Goal: Task Accomplishment & Management: Manage account settings

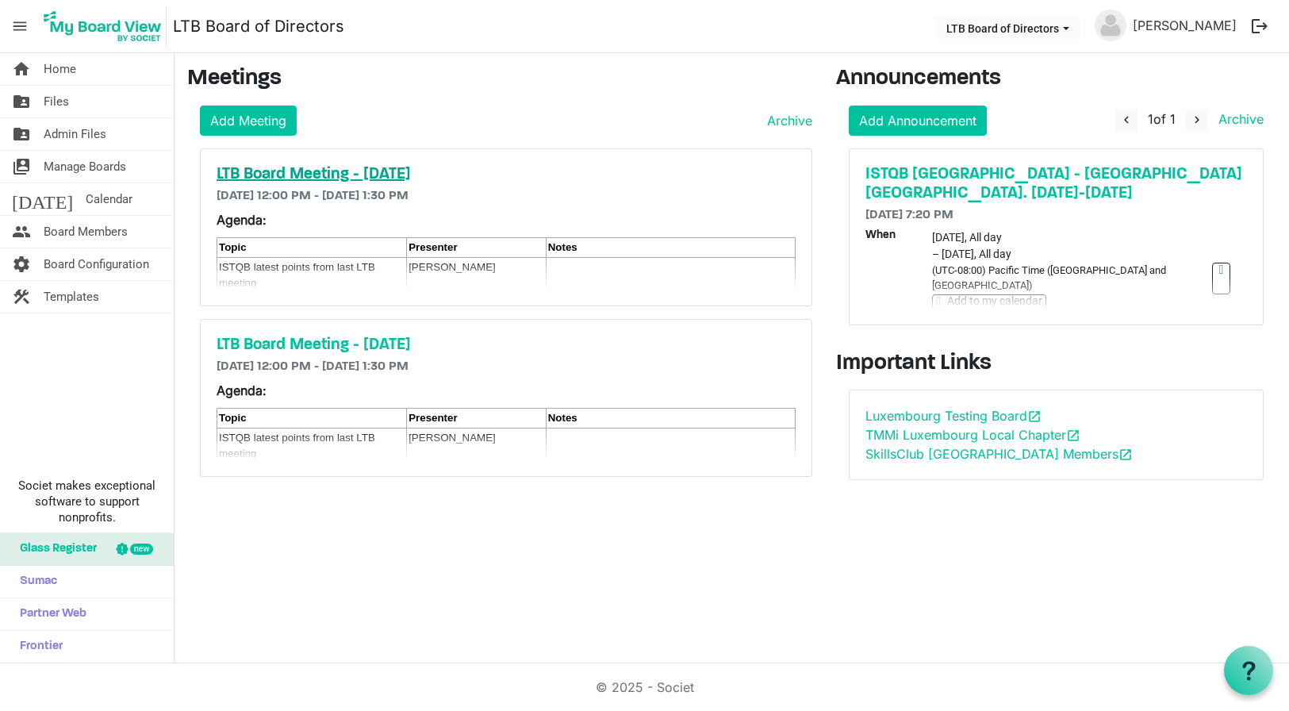
click at [441, 174] on h5 "LTB Board Meeting - Friday 12 September 2025" at bounding box center [506, 174] width 579 height 19
click at [458, 173] on h5 "LTB Board Meeting - Friday 12 September 2025" at bounding box center [506, 174] width 579 height 19
click at [40, 62] on link "home Home" at bounding box center [87, 69] width 174 height 32
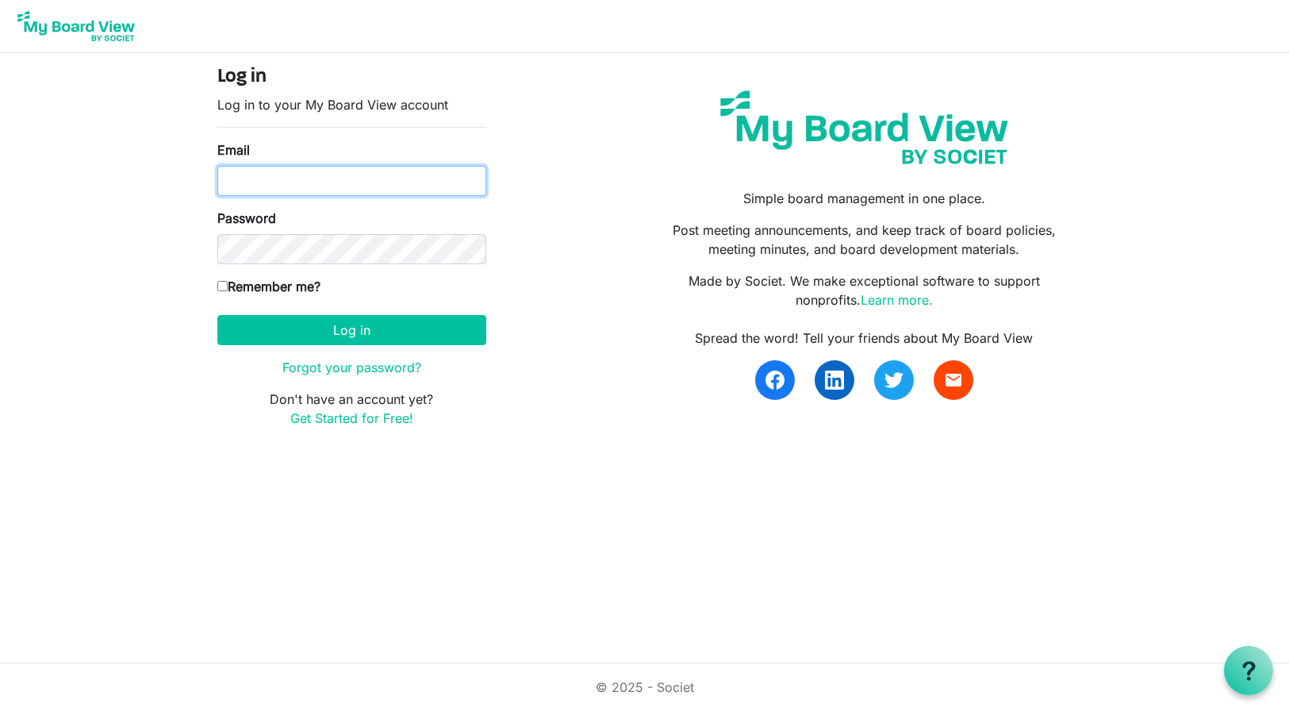
click at [271, 187] on input "Email" at bounding box center [351, 181] width 269 height 30
type input "loyde.mitchell@ltb-test.org"
click at [223, 282] on input "Remember me?" at bounding box center [222, 286] width 10 height 10
checkbox input "true"
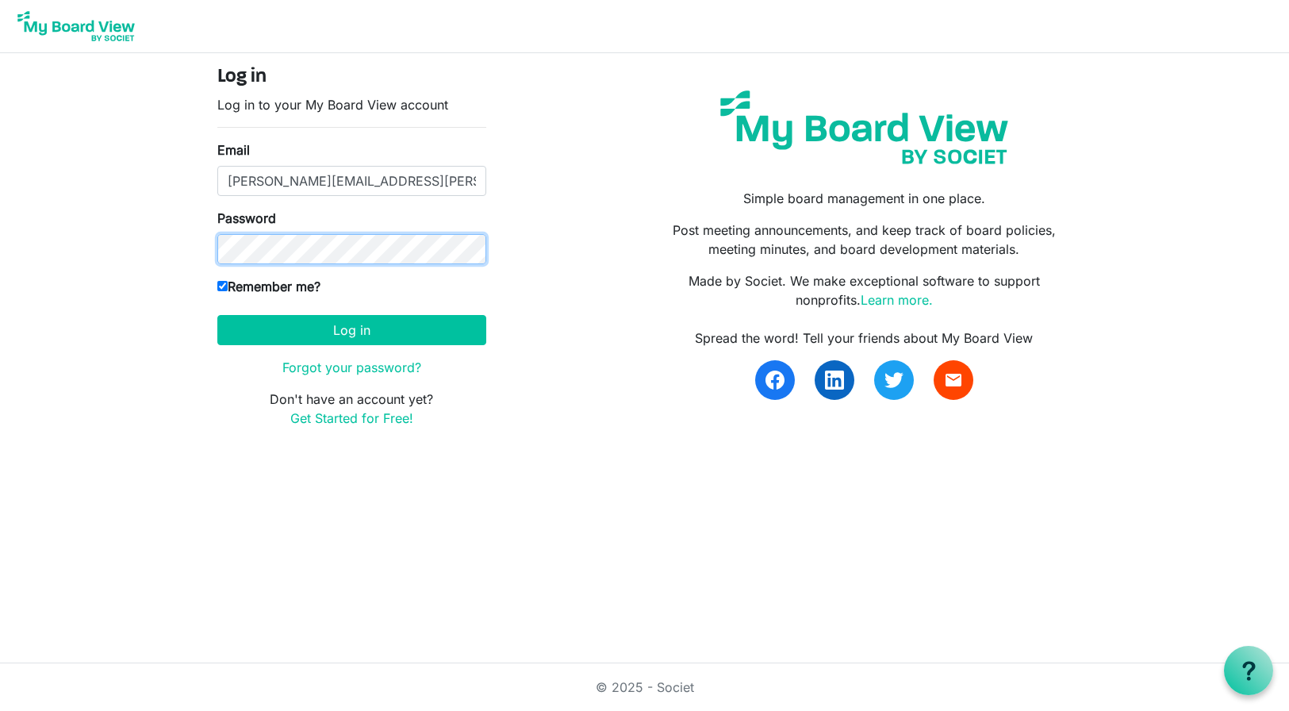
click at [217, 315] on button "Log in" at bounding box center [351, 330] width 269 height 30
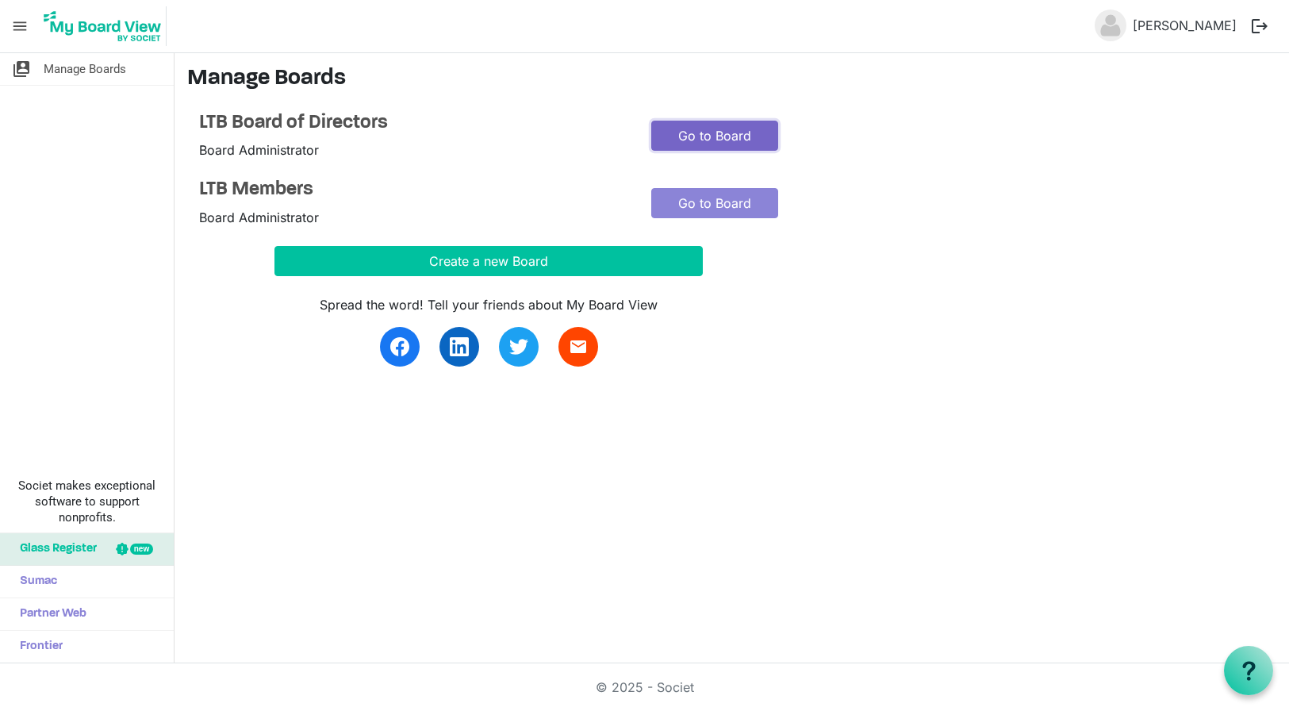
click at [707, 132] on link "Go to Board" at bounding box center [714, 136] width 127 height 30
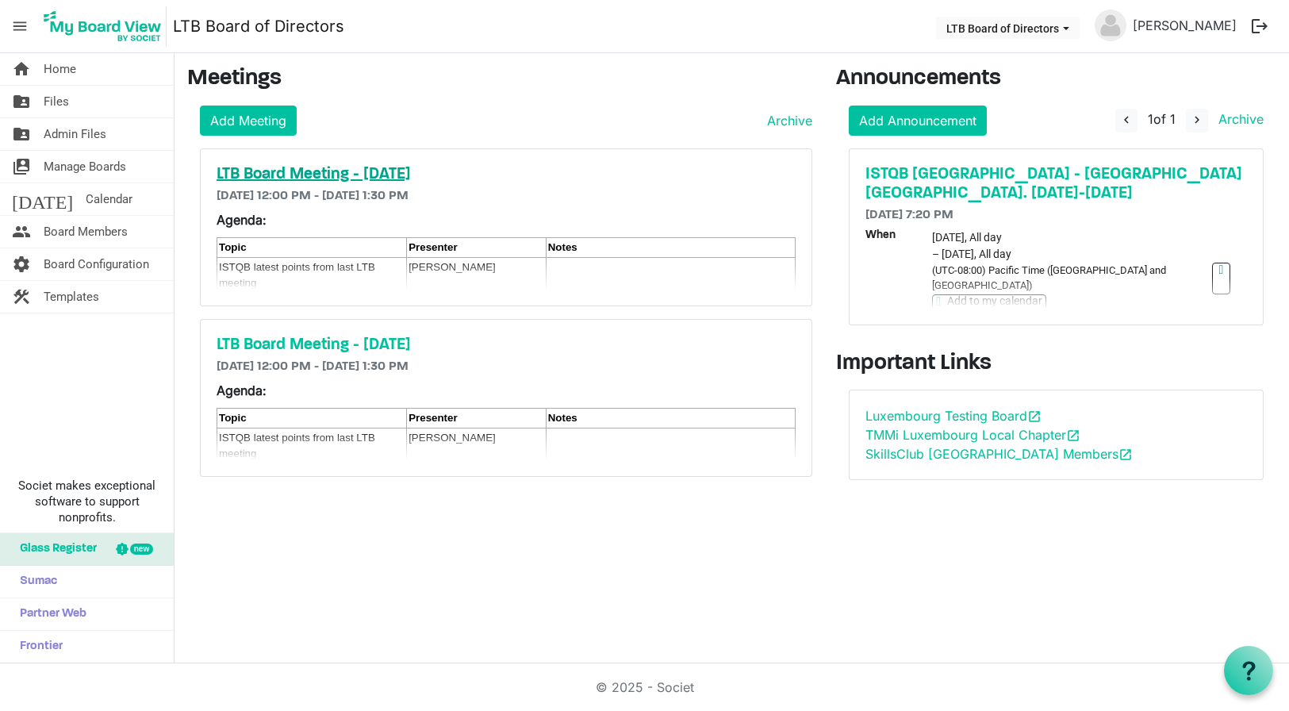
click at [504, 171] on h5 "LTB Board Meeting - Friday 12 September 2025" at bounding box center [506, 174] width 579 height 19
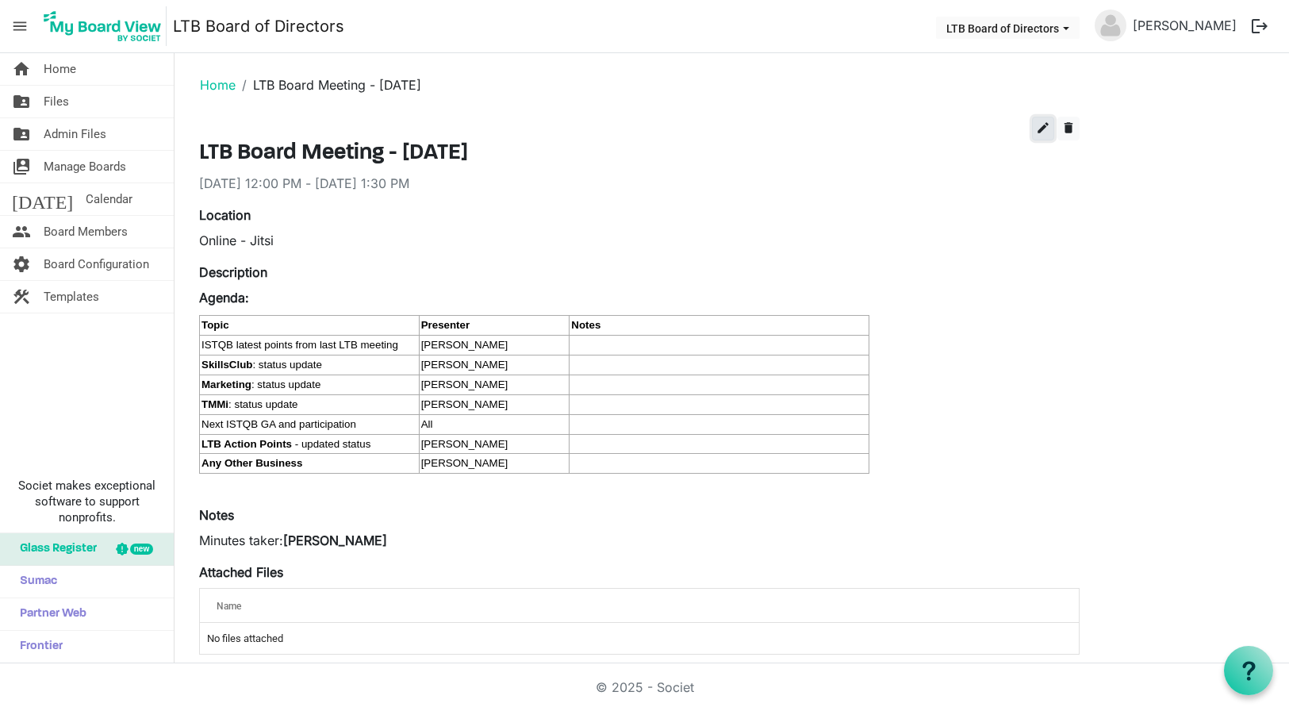
click at [1037, 125] on span "edit" at bounding box center [1043, 128] width 14 height 14
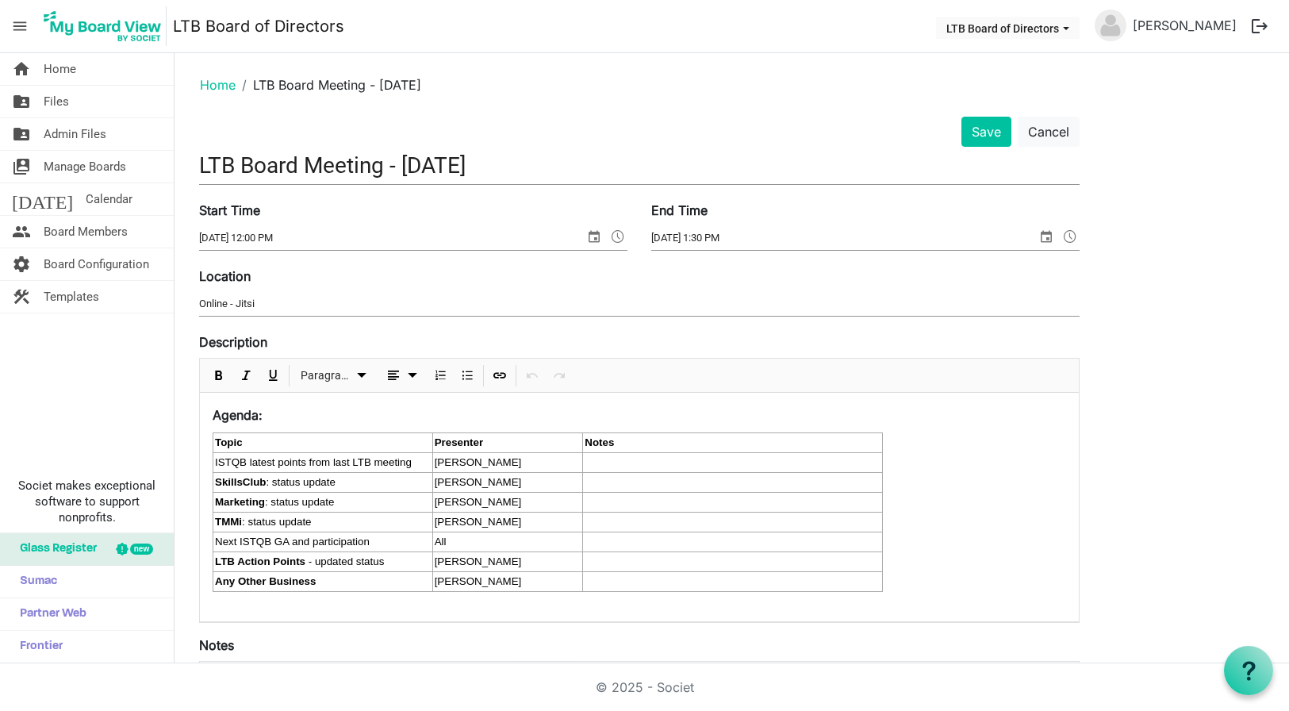
click at [472, 164] on input "LTB Board Meeting - [DATE]" at bounding box center [639, 165] width 880 height 37
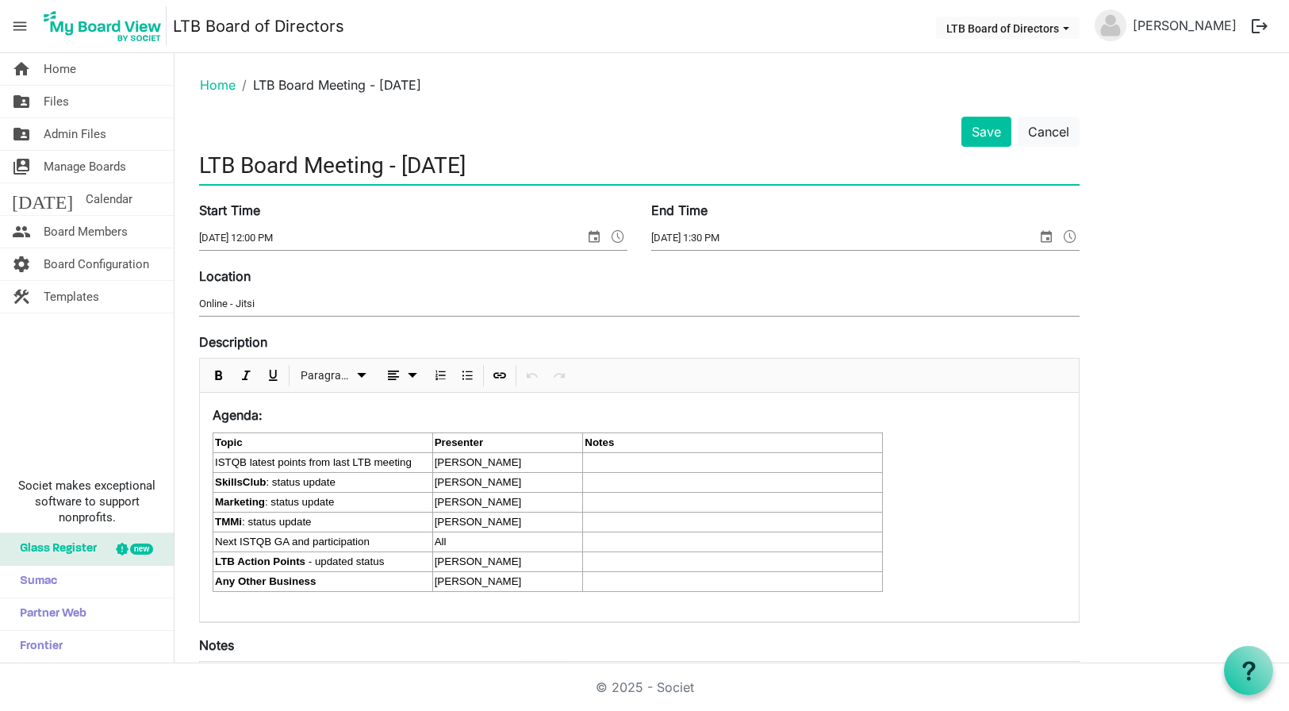
type input "LTB Board Meeting - [DATE]"
click at [593, 238] on span "select" at bounding box center [593, 236] width 19 height 21
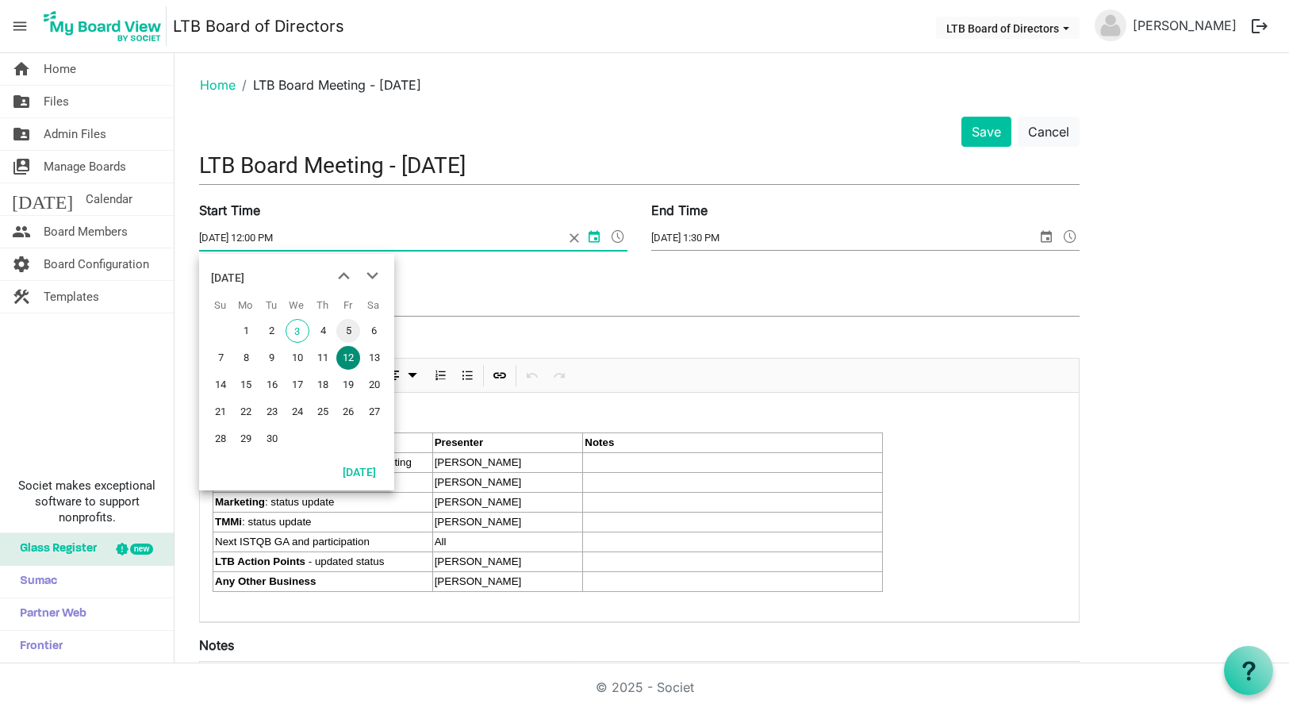
click at [350, 329] on span "5" at bounding box center [348, 331] width 24 height 24
type input "9/5/2025 12:00 PM"
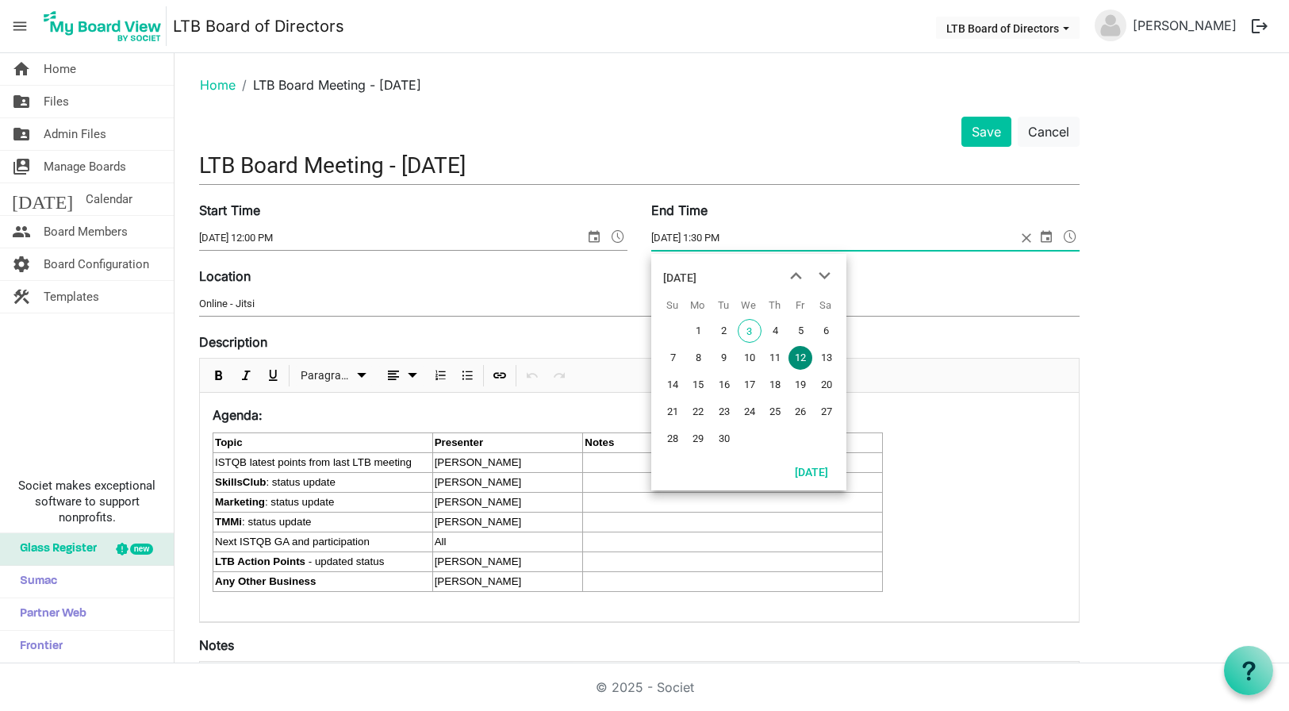
click at [1047, 239] on span "select" at bounding box center [1046, 236] width 19 height 21
click at [799, 324] on span "5" at bounding box center [800, 331] width 24 height 24
type input "9/5/2025 1:30 PM"
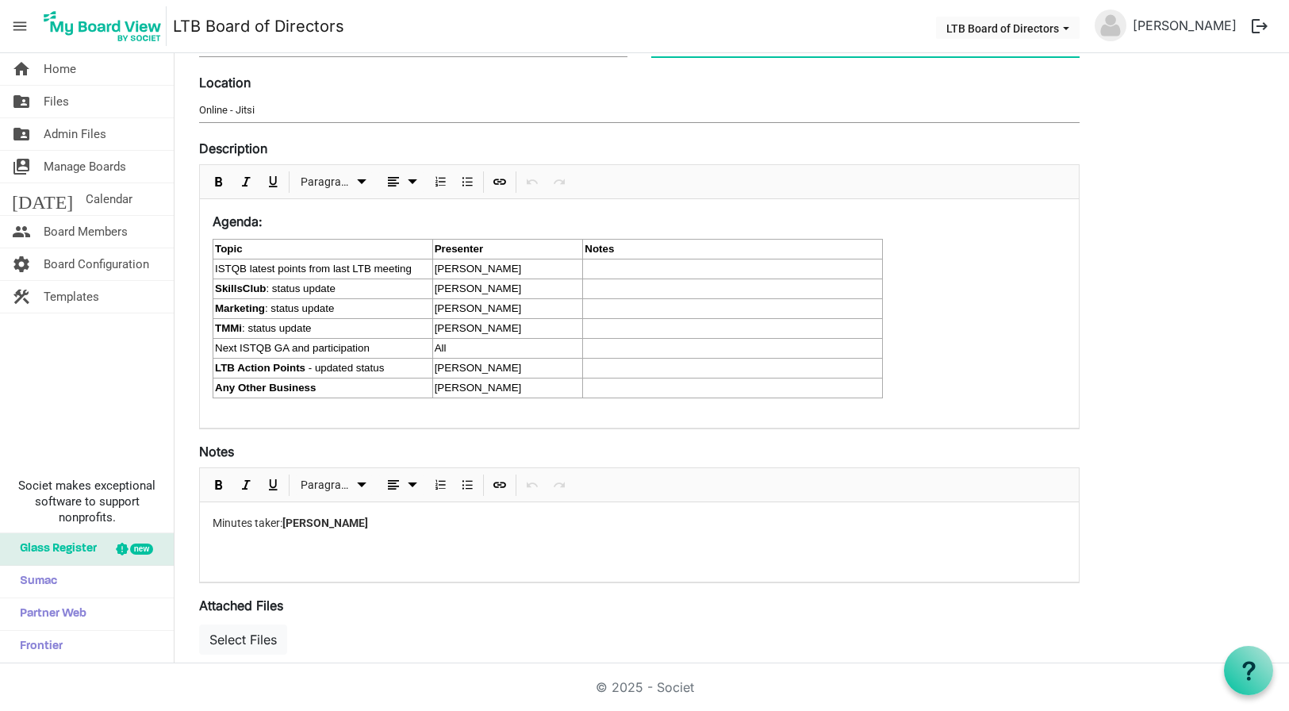
scroll to position [159, 0]
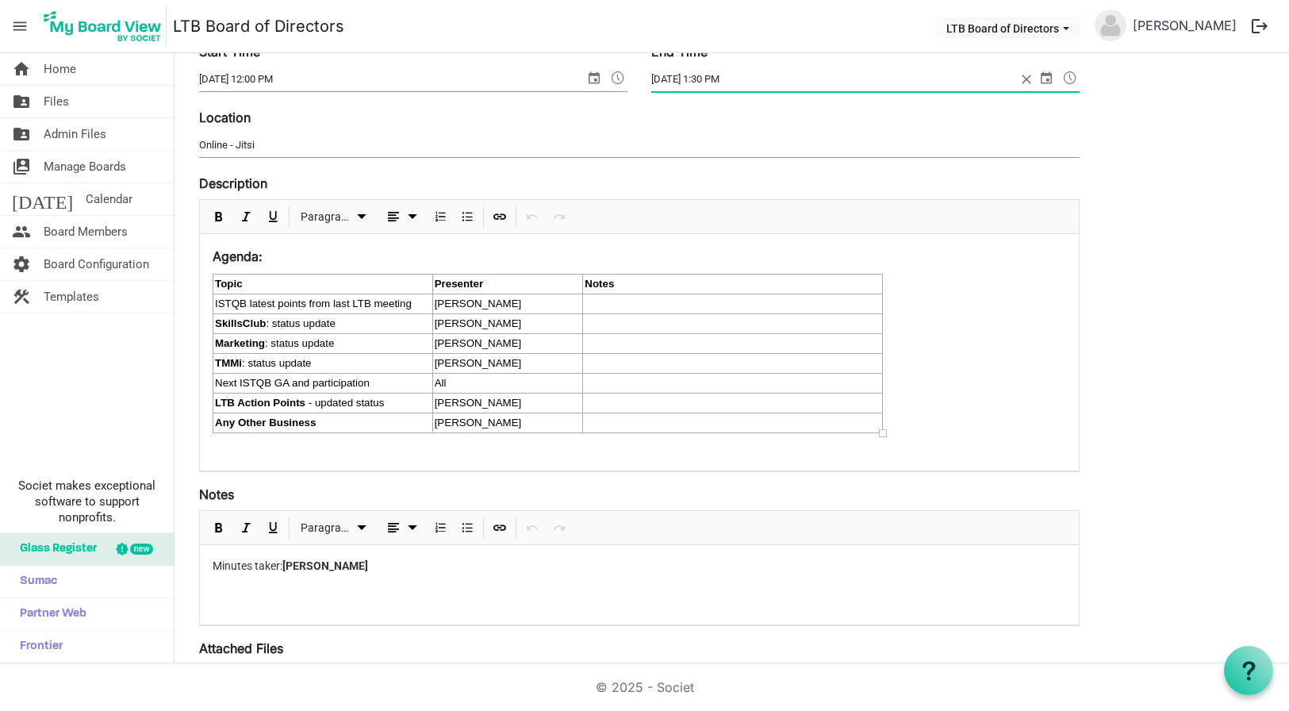
click at [510, 281] on div "Presenter" at bounding box center [508, 284] width 147 height 16
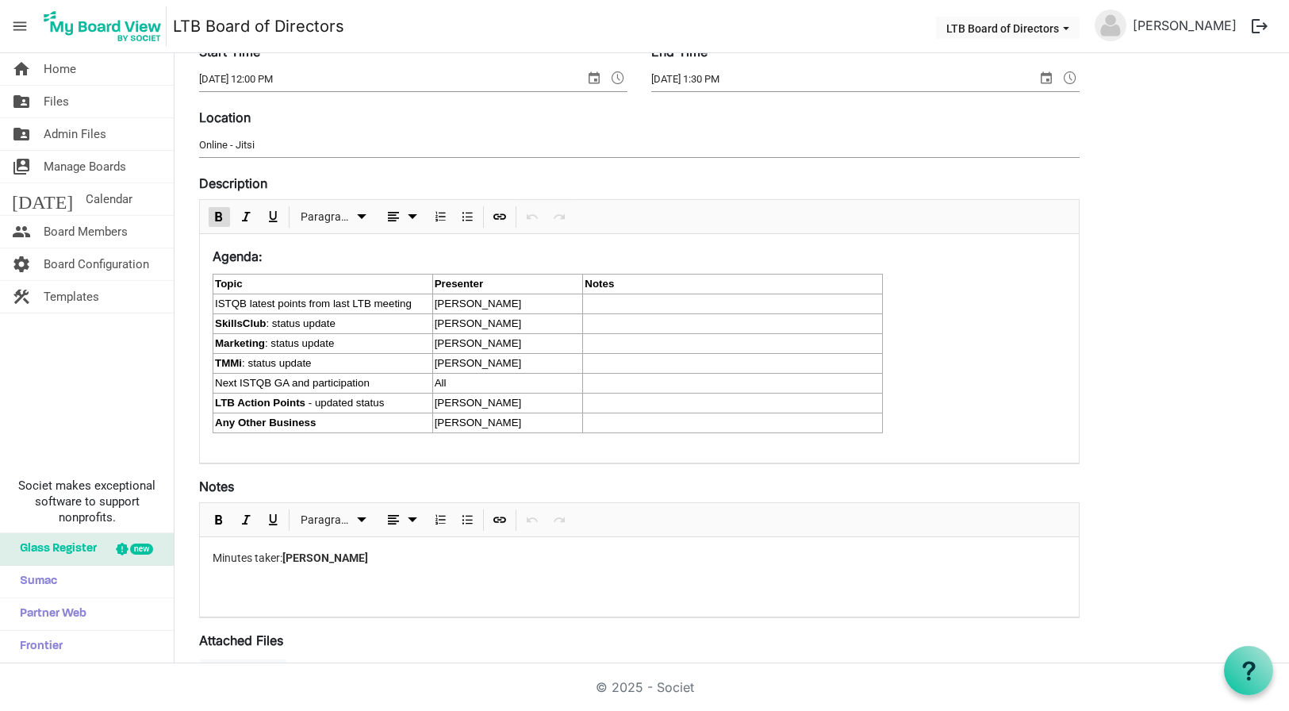
click at [504, 282] on div "Presenter" at bounding box center [508, 284] width 147 height 16
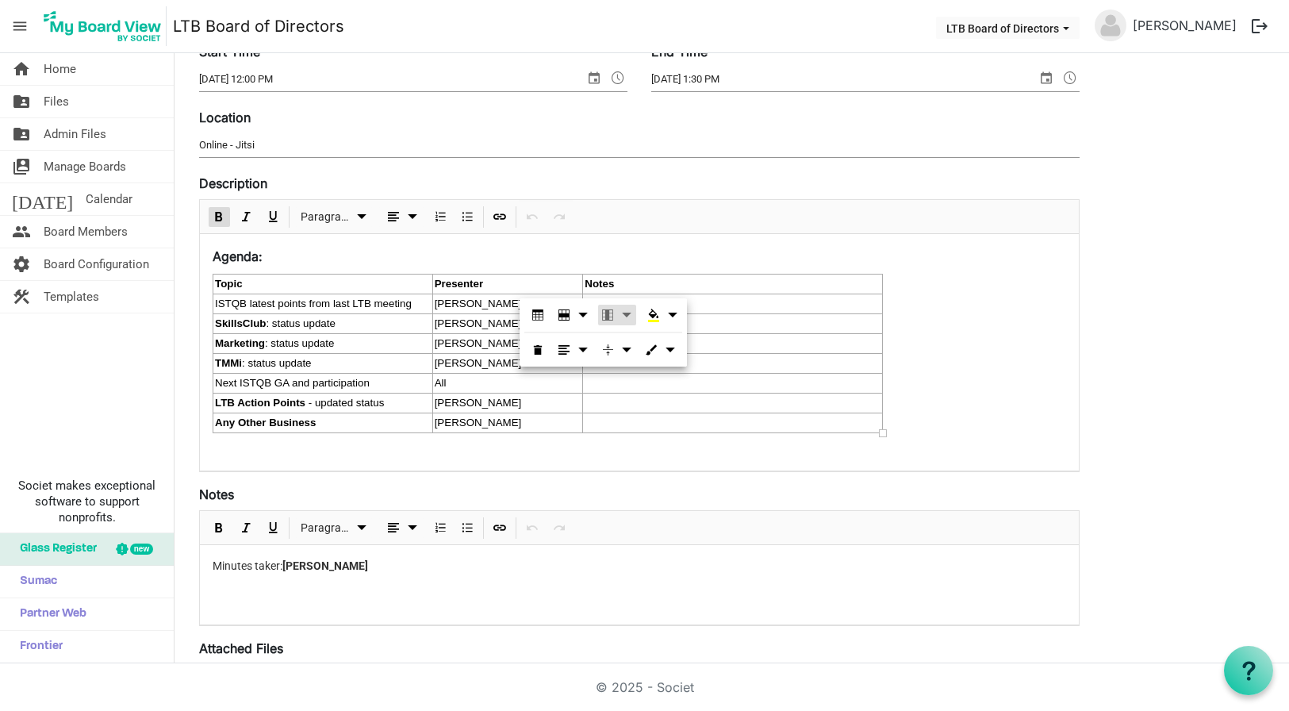
click at [610, 312] on span "dropdownbutton" at bounding box center [607, 315] width 19 height 20
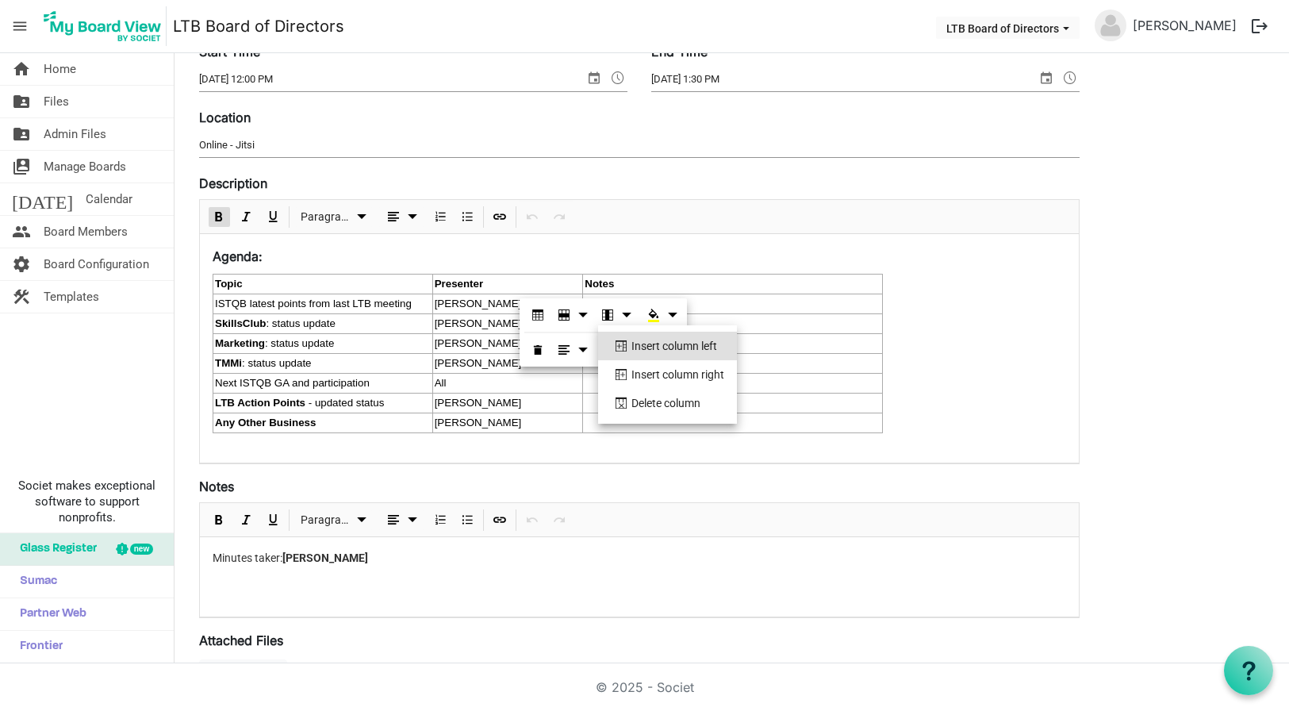
click at [658, 341] on li "Insert column left" at bounding box center [667, 346] width 139 height 29
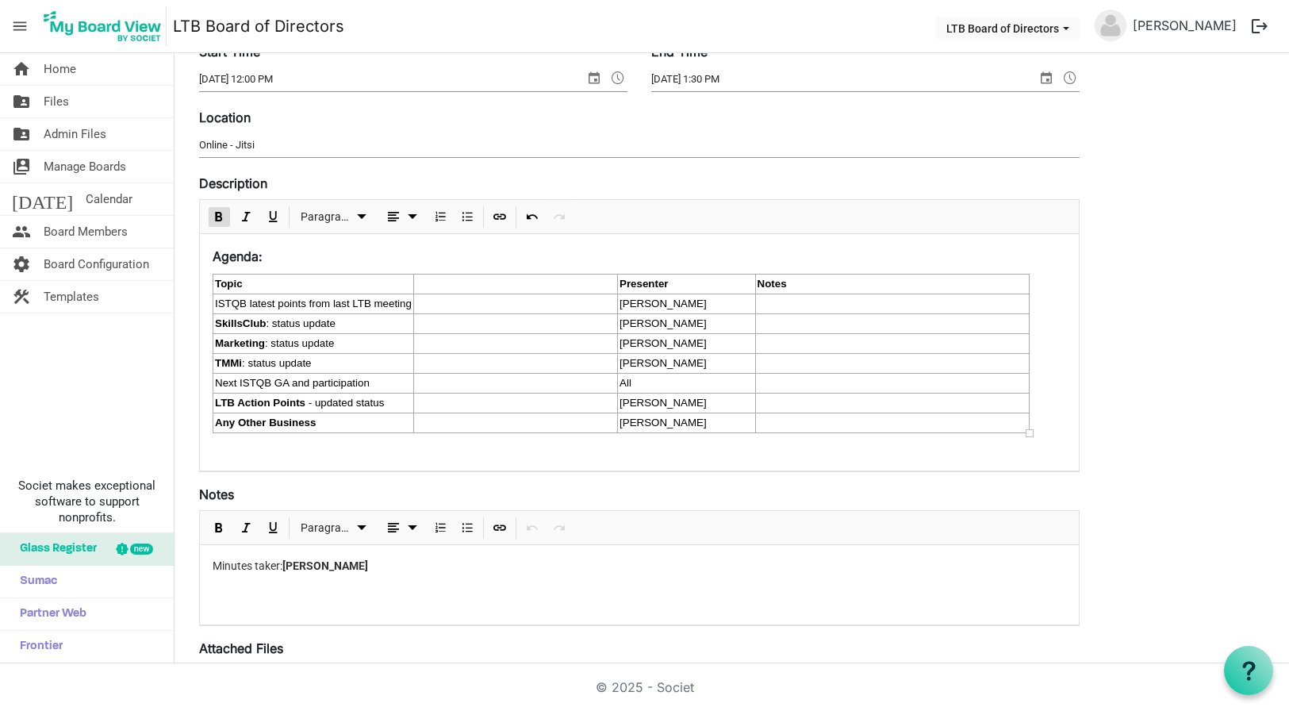
click at [519, 288] on td at bounding box center [515, 284] width 204 height 20
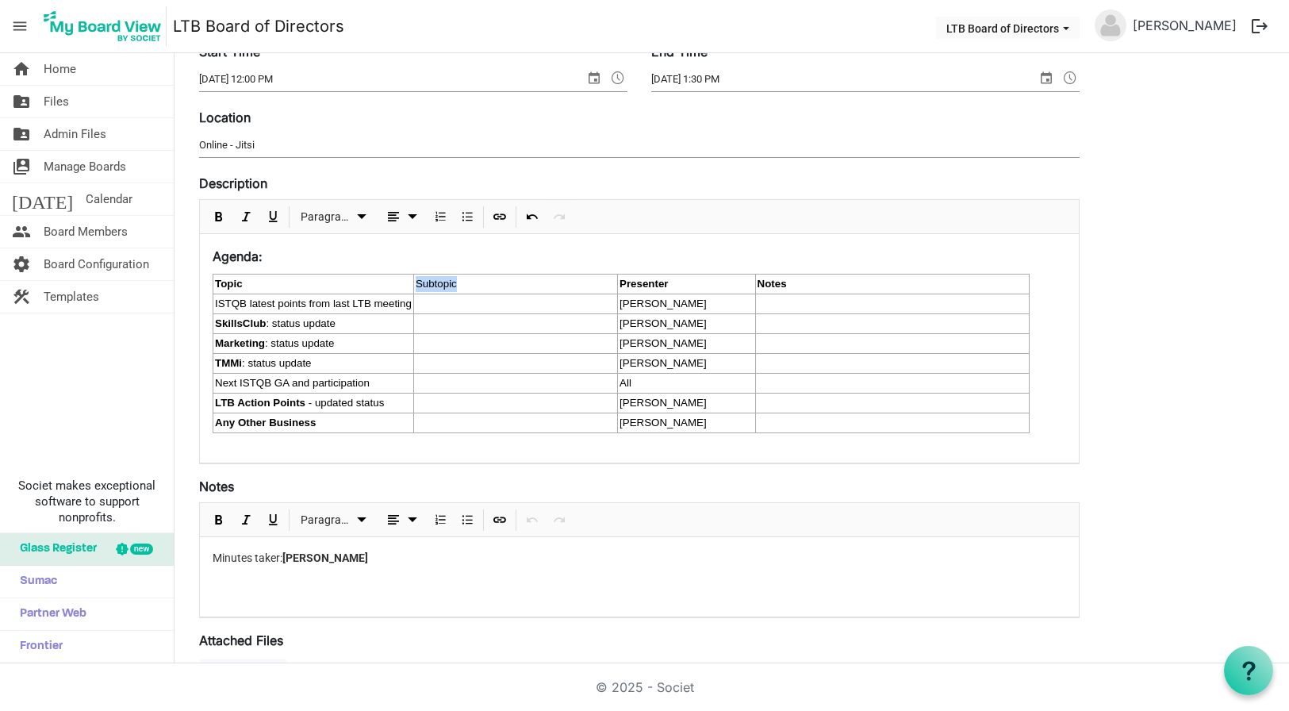
drag, startPoint x: 461, startPoint y: 286, endPoint x: 416, endPoint y: 286, distance: 45.2
click at [416, 286] on td "Subtopic" at bounding box center [515, 284] width 204 height 20
click at [220, 218] on span "Bold" at bounding box center [218, 217] width 19 height 20
click at [492, 262] on p "Agenda:" at bounding box center [639, 256] width 853 height 19
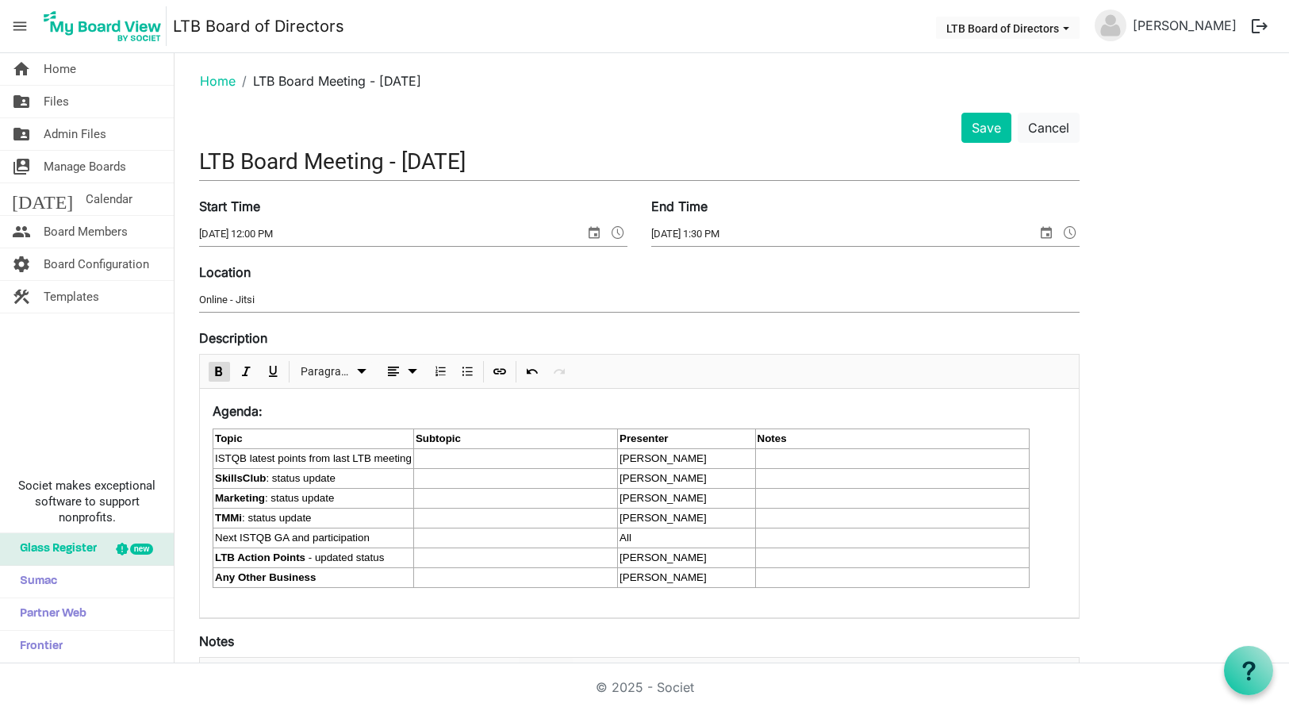
scroll to position [0, 0]
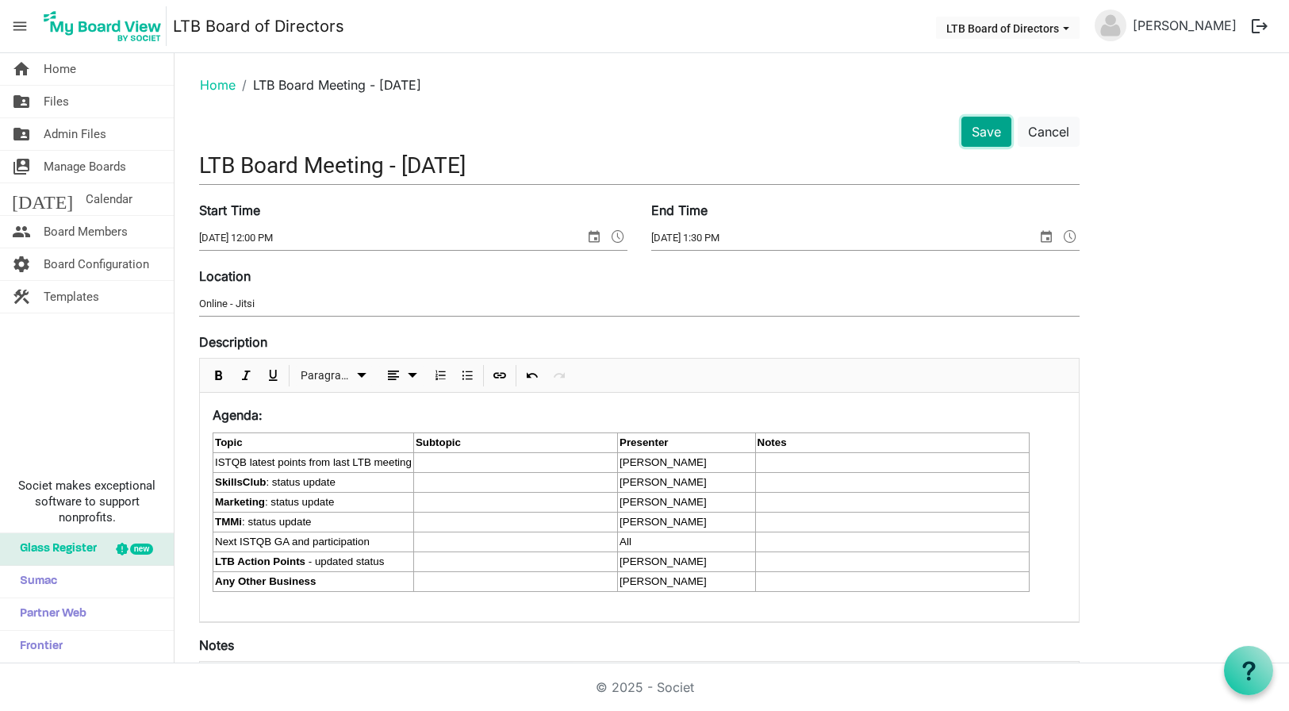
click at [994, 132] on button "Save" at bounding box center [986, 132] width 50 height 30
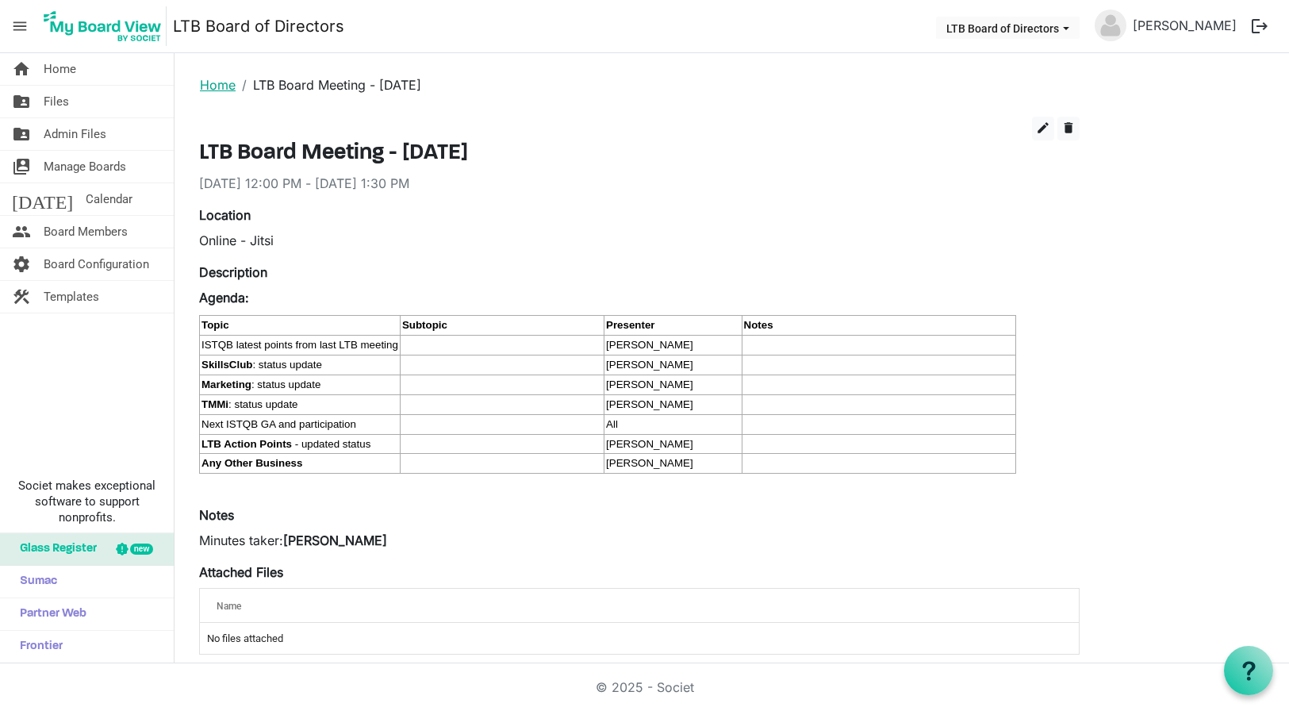
click at [210, 85] on link "Home" at bounding box center [218, 85] width 36 height 16
